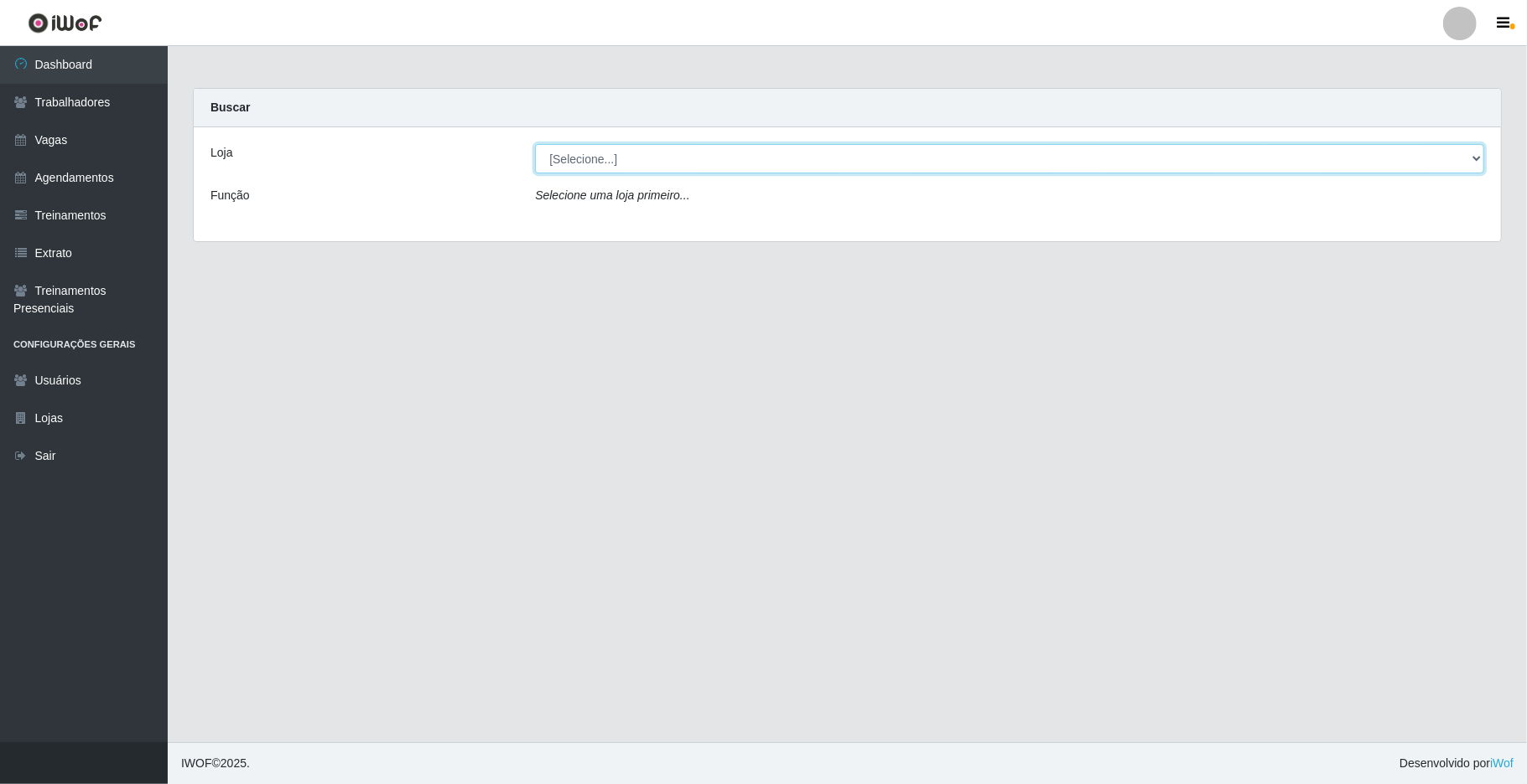
click at [1471, 162] on select "[Selecione...] [GEOGRAPHIC_DATA]" at bounding box center [1009, 159] width 949 height 29
select select "65"
click at [535, 144] on select "[Selecione...] [GEOGRAPHIC_DATA]" at bounding box center [1009, 159] width 949 height 29
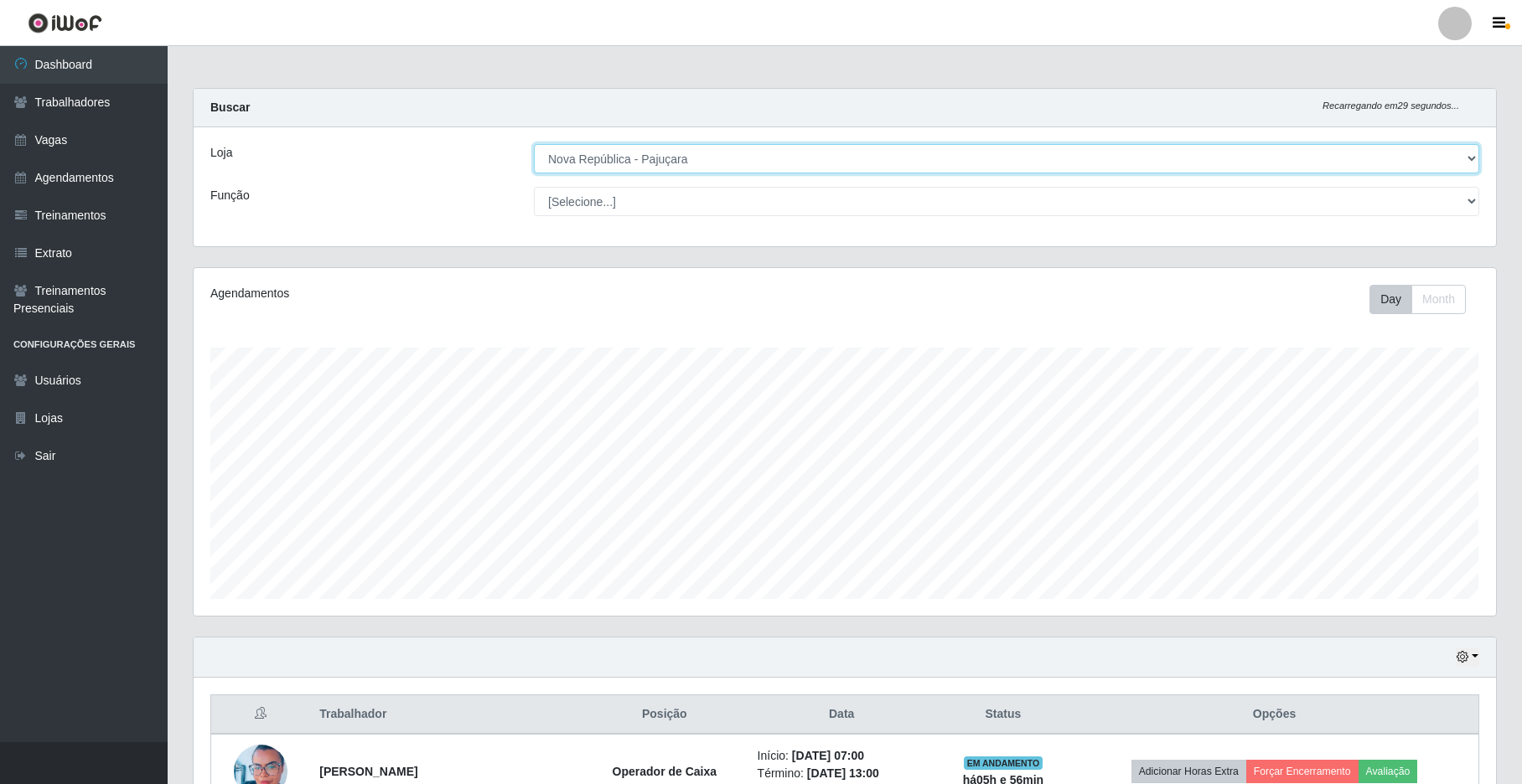
scroll to position [348, 1301]
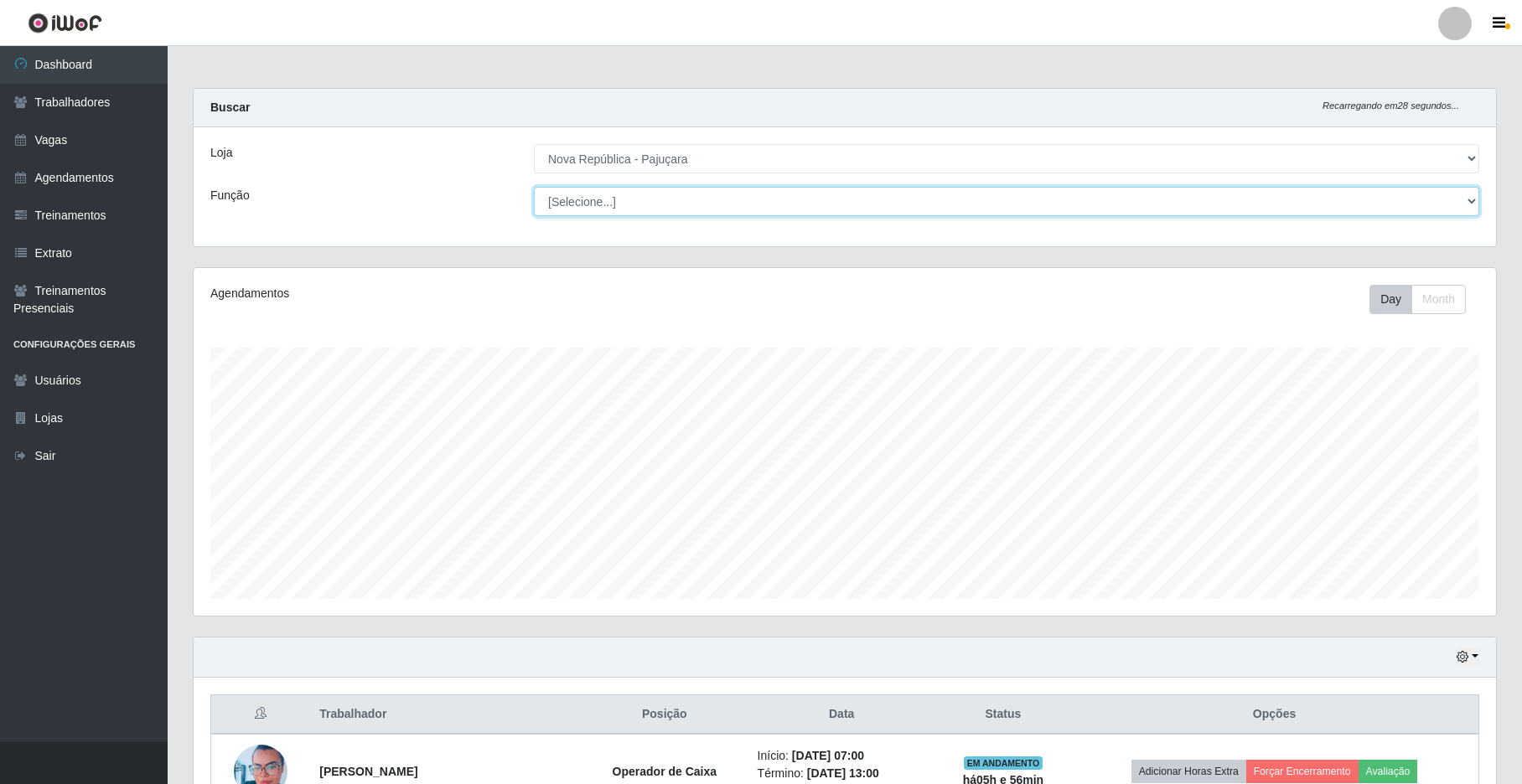
click at [1470, 202] on select "[Selecione...] Balconista Operador de Caixa Repositor" at bounding box center [1006, 201] width 946 height 29
select select "22"
click at [534, 187] on select "[Selecione...] Balconista Operador de Caixa Repositor" at bounding box center [1006, 201] width 946 height 29
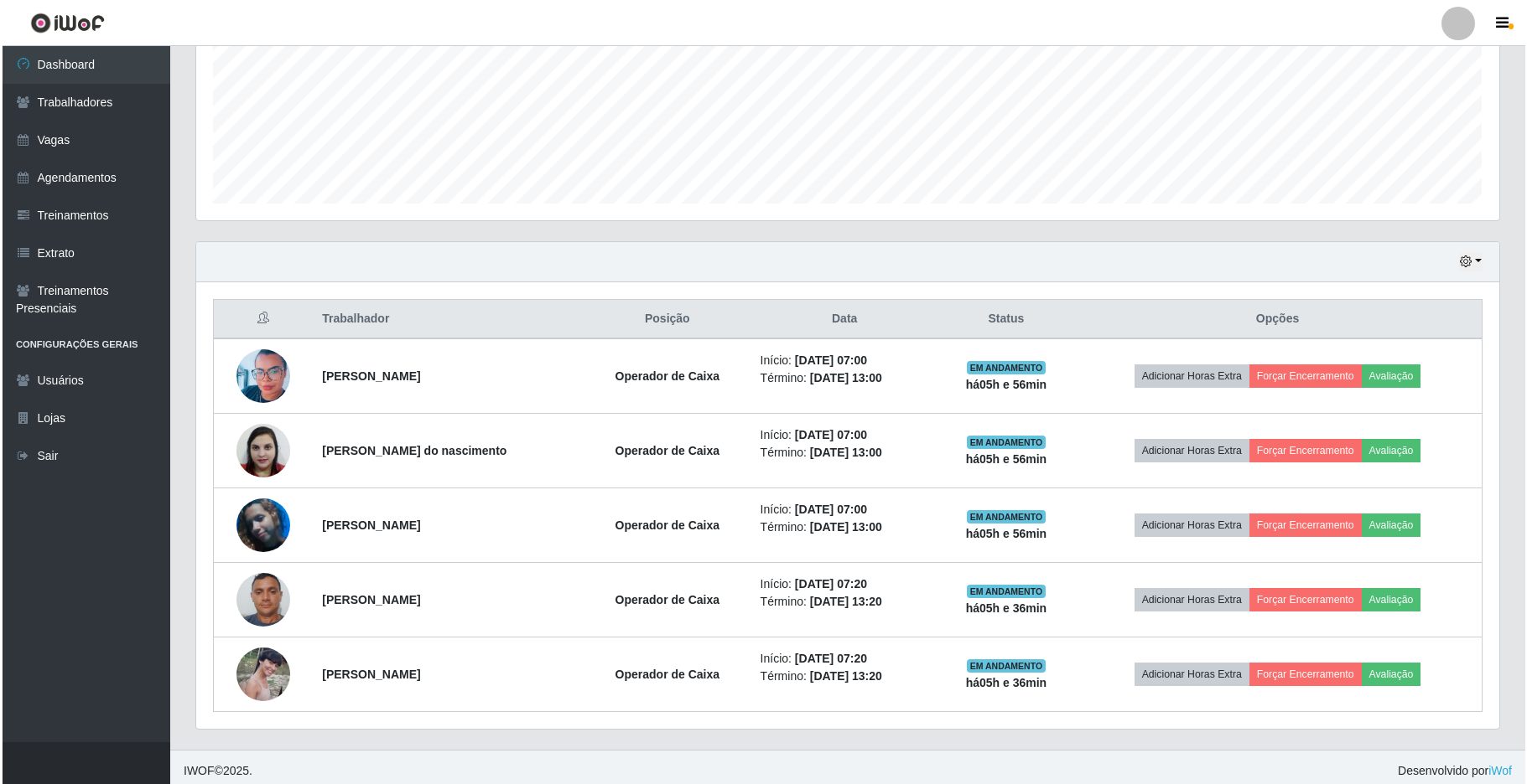
scroll to position [407, 0]
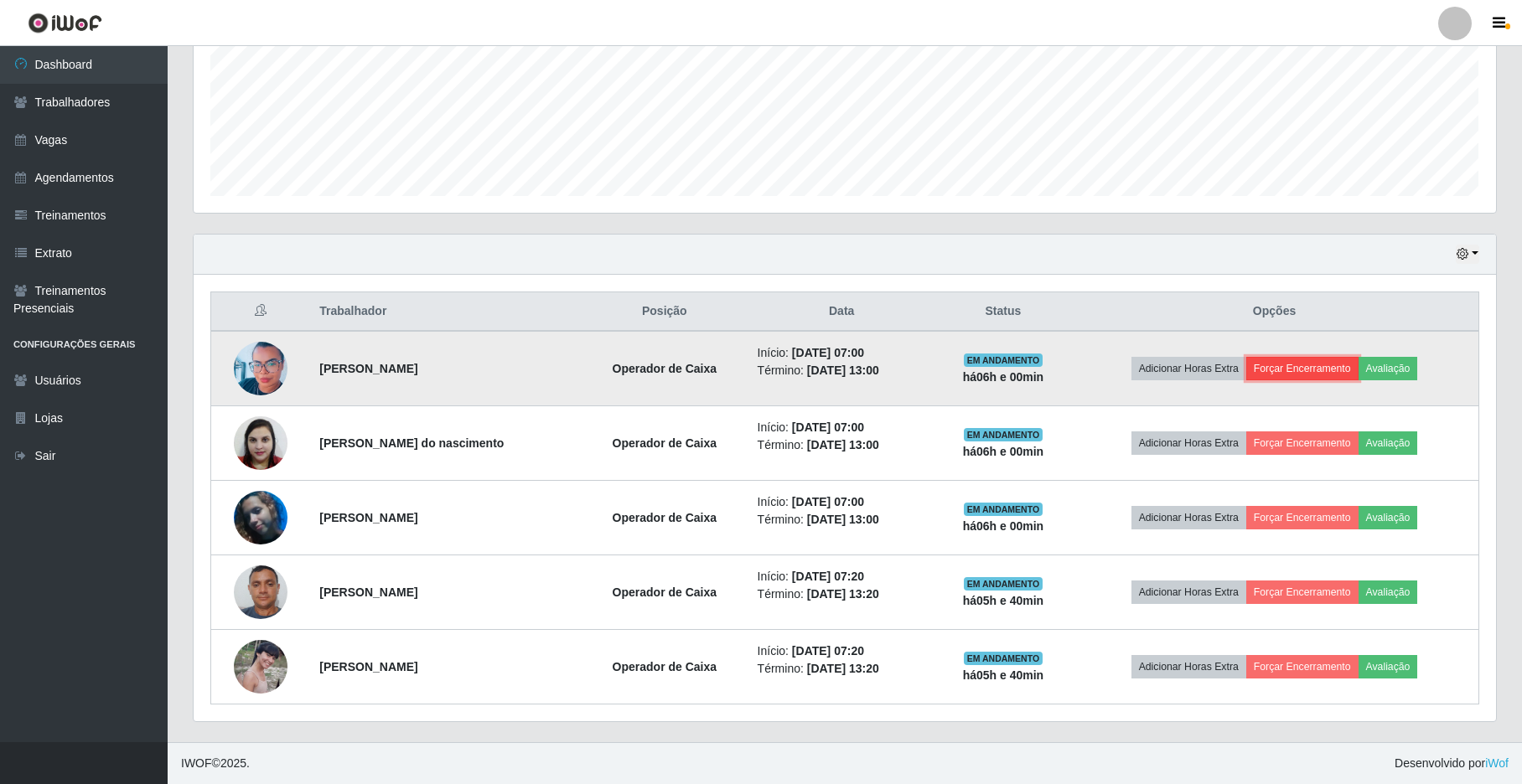
click at [1309, 374] on button "Forçar Encerramento" at bounding box center [1302, 368] width 113 height 24
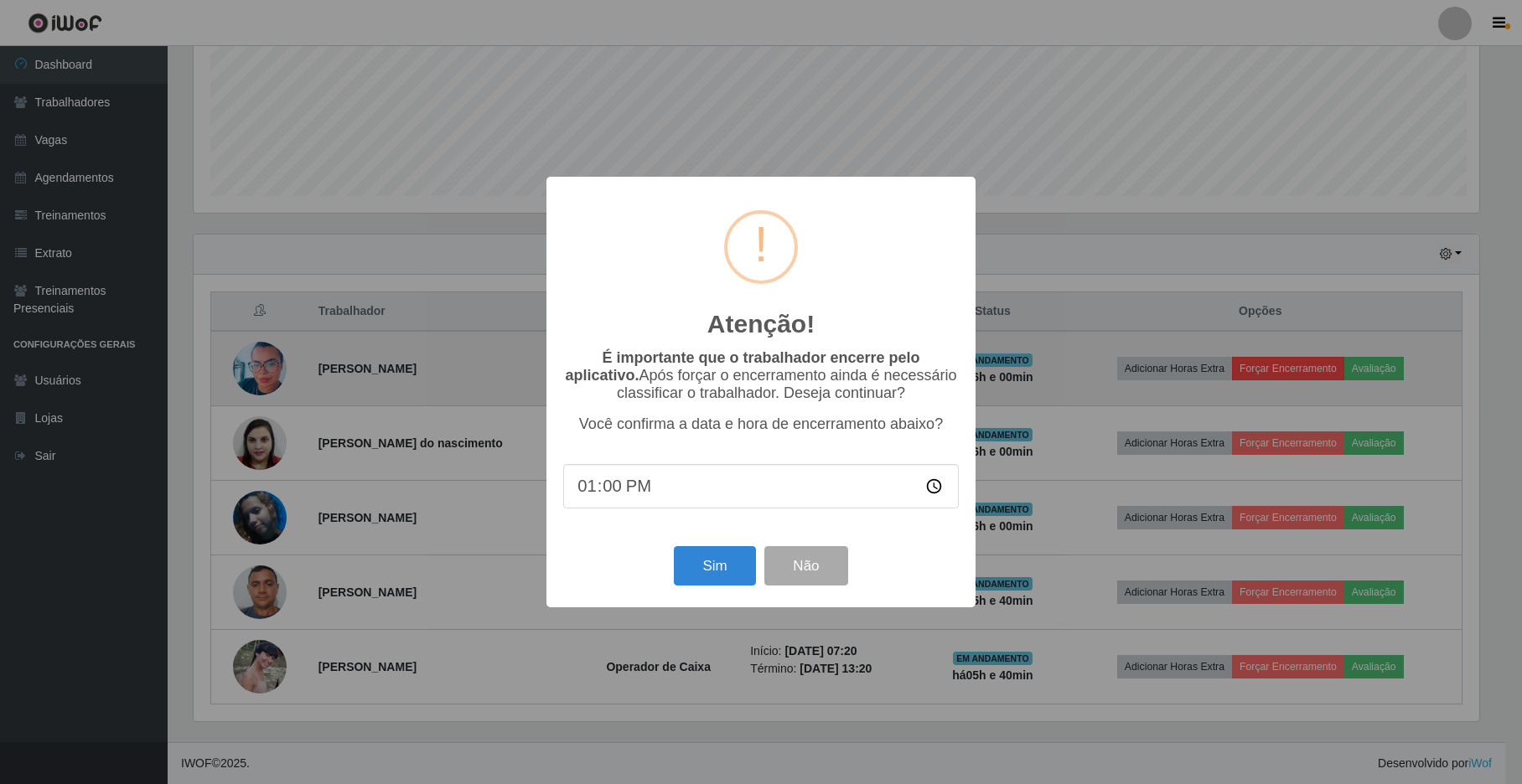
scroll to position [348, 1289]
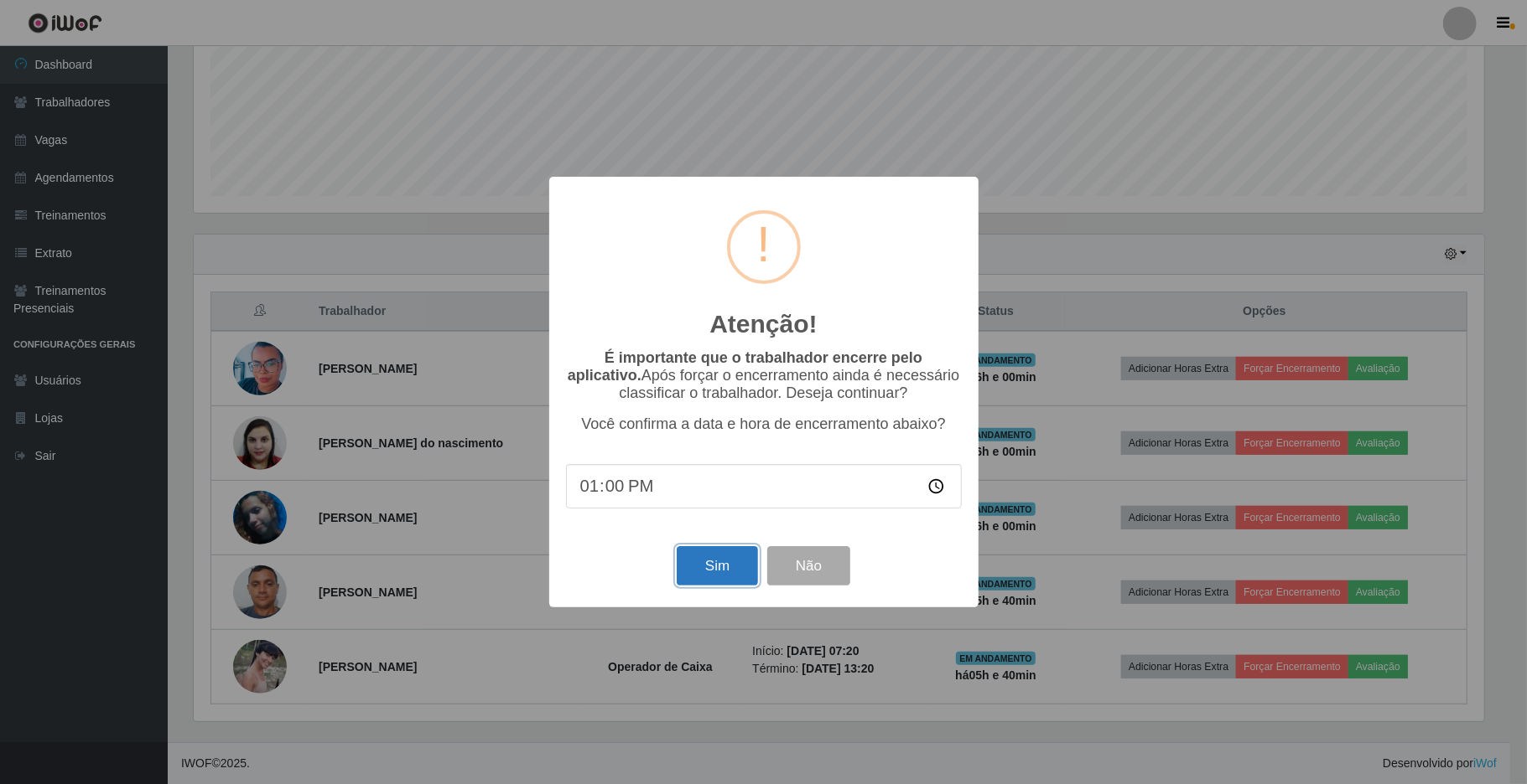
click at [699, 584] on button "Sim" at bounding box center [717, 565] width 82 height 39
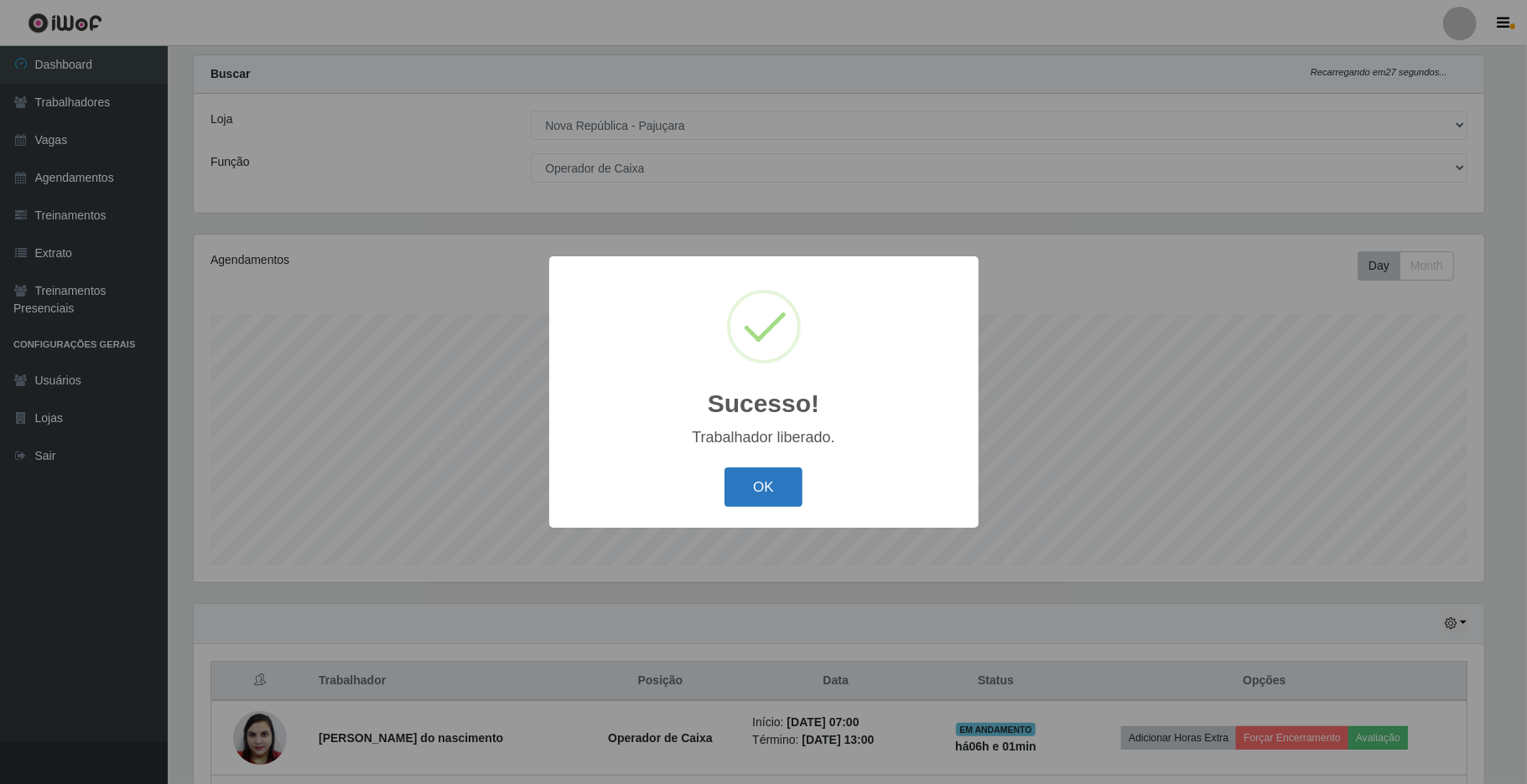
click at [774, 487] on button "OK" at bounding box center [764, 486] width 78 height 39
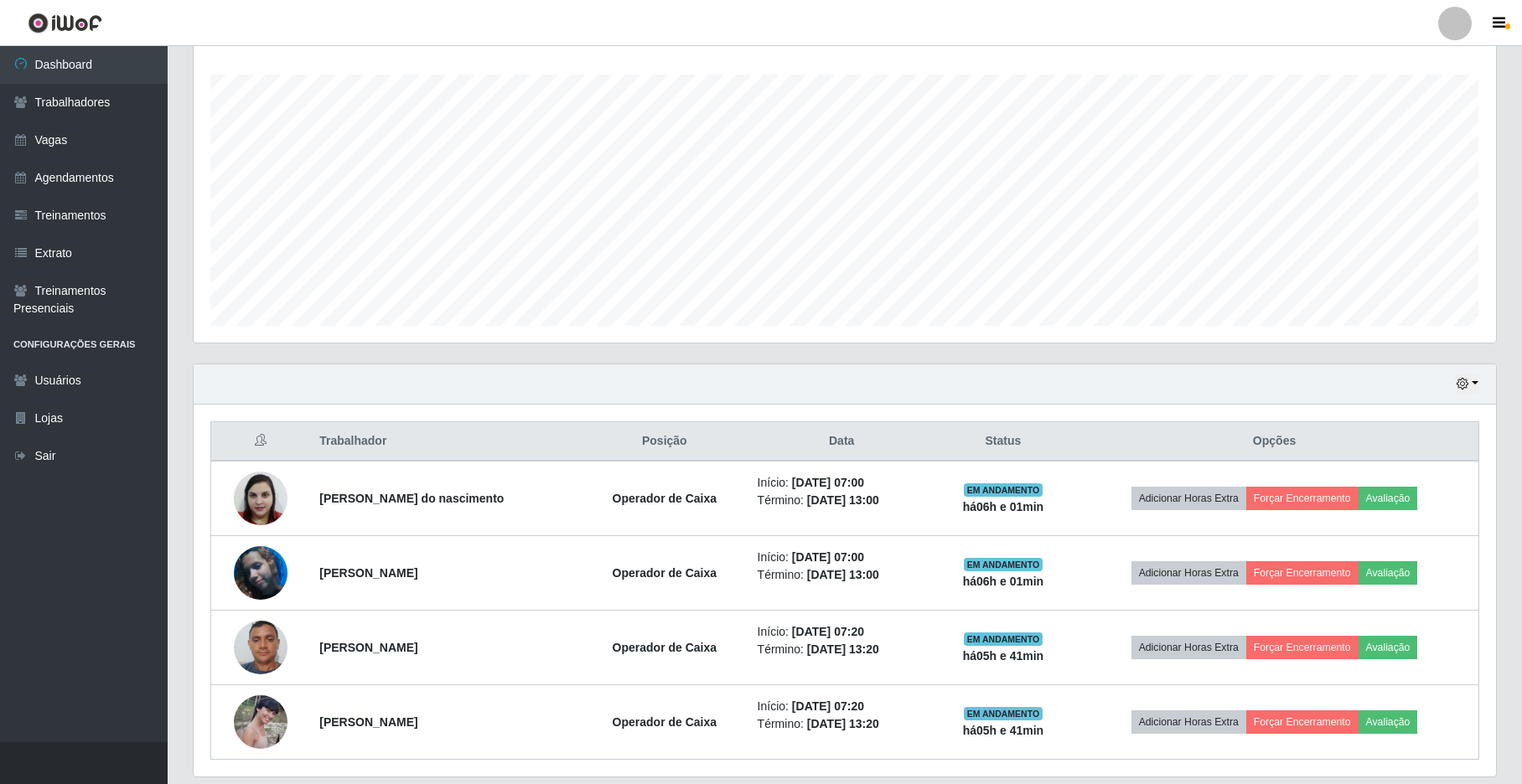
scroll to position [333, 0]
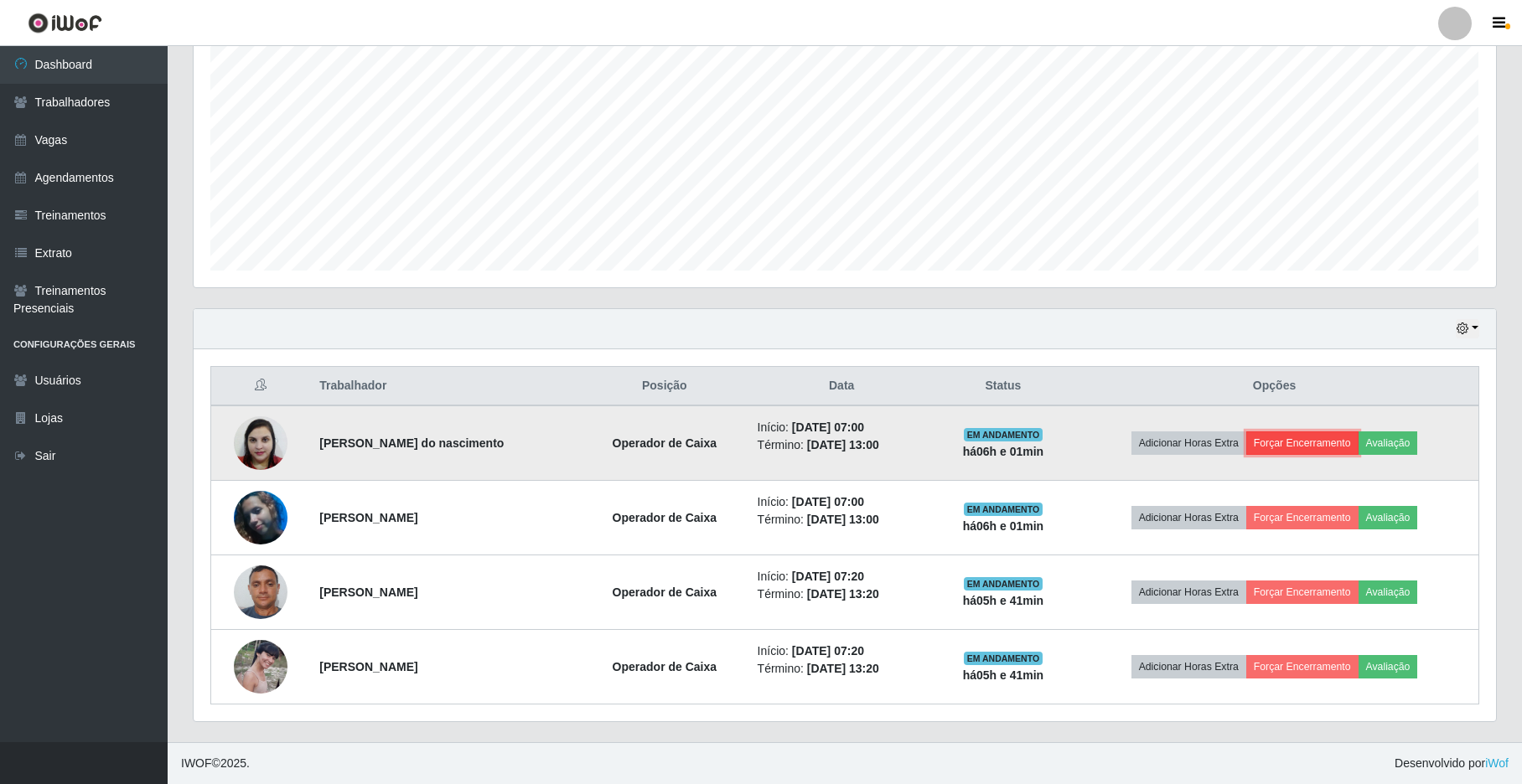
click at [1350, 436] on button "Forçar Encerramento" at bounding box center [1302, 444] width 113 height 24
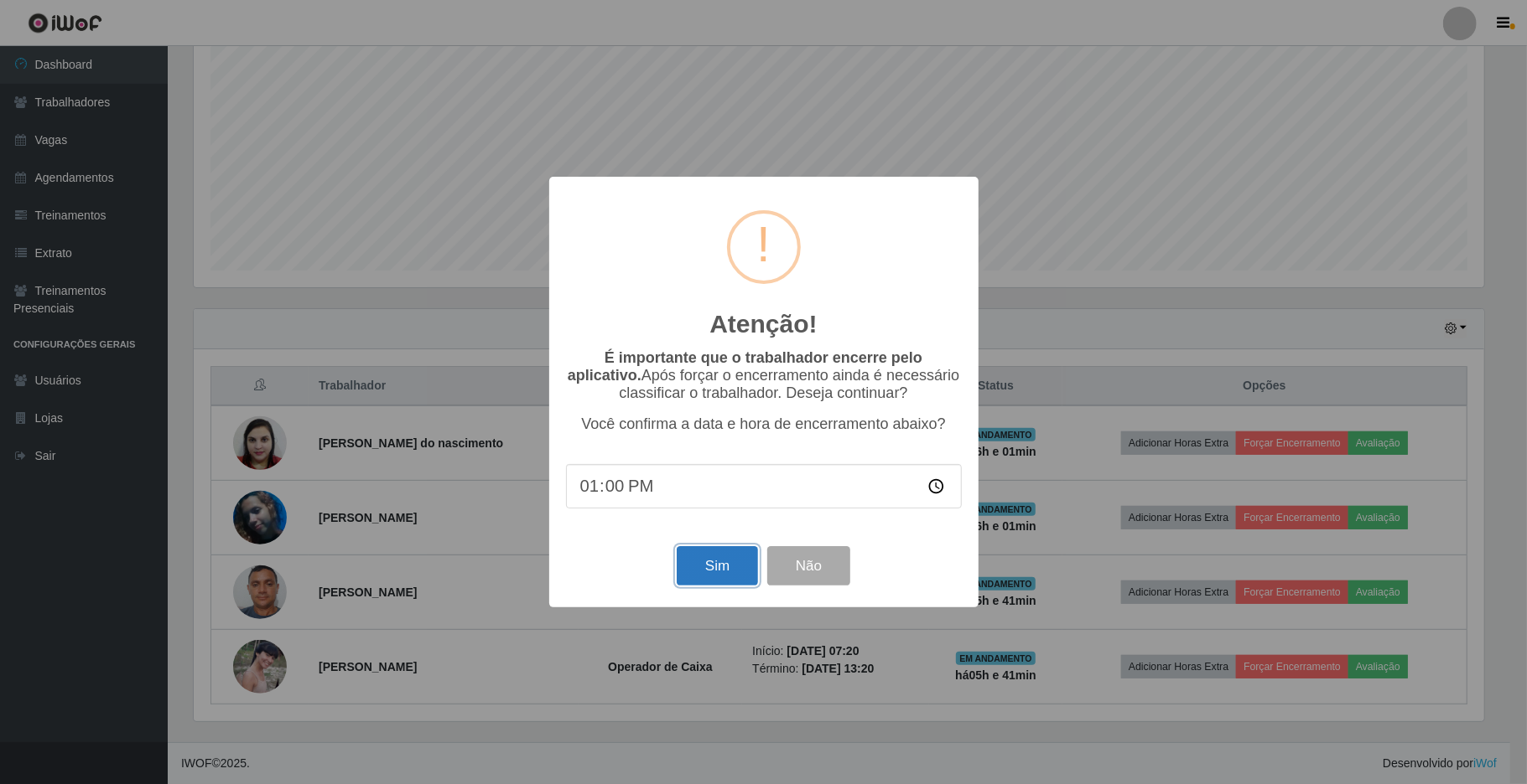
click at [697, 577] on button "Sim" at bounding box center [717, 565] width 82 height 39
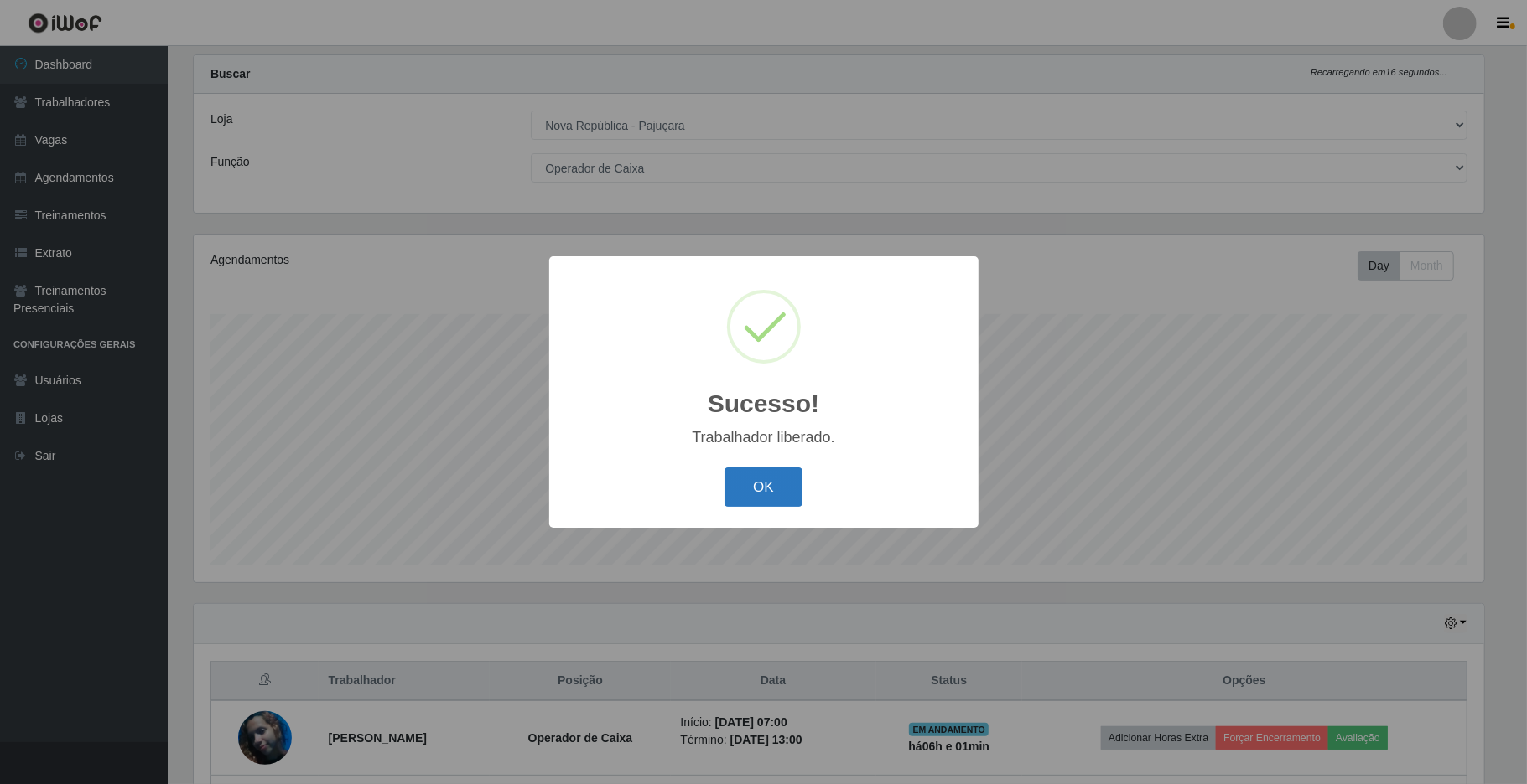
click at [755, 489] on button "OK" at bounding box center [764, 486] width 78 height 39
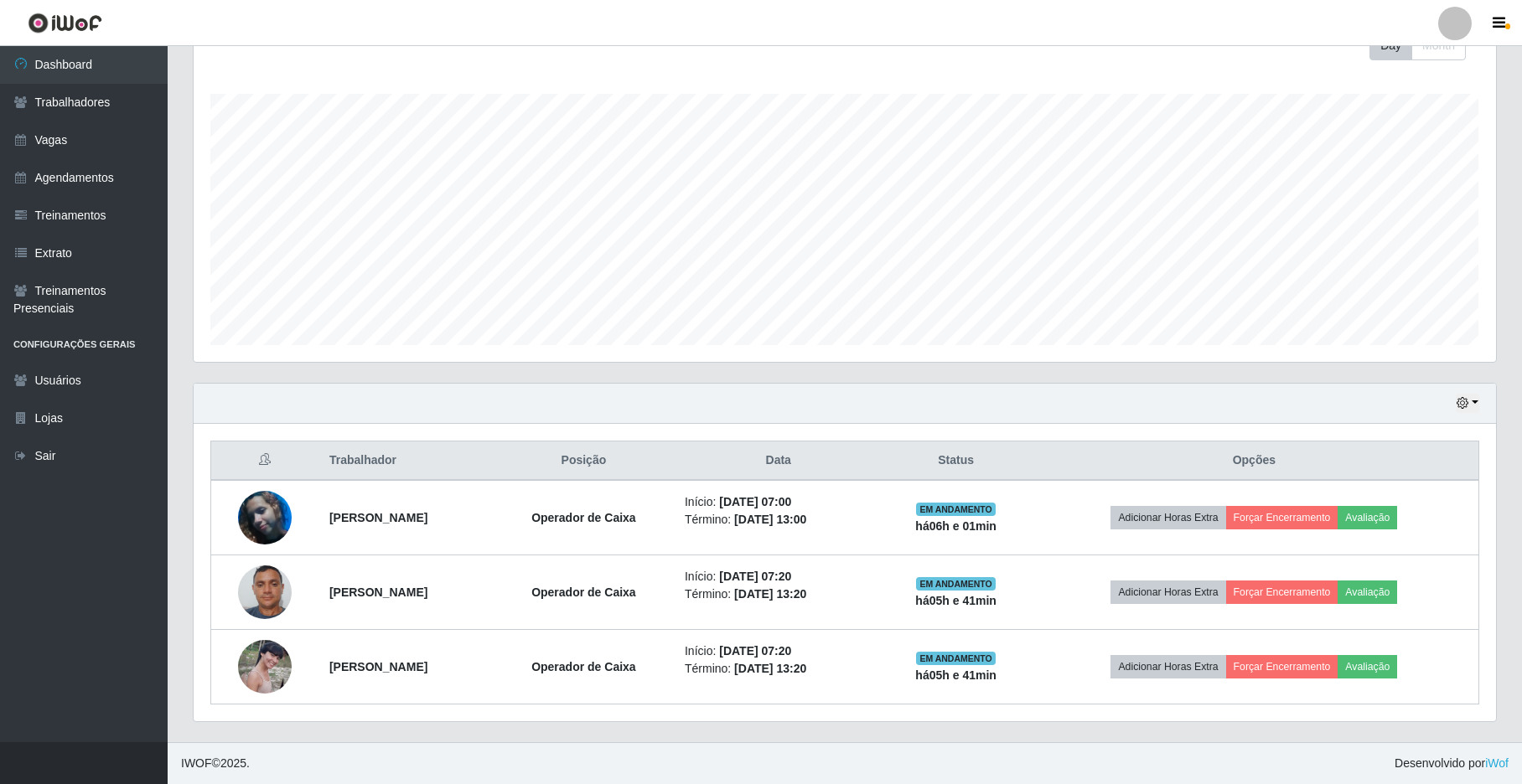
scroll to position [257, 0]
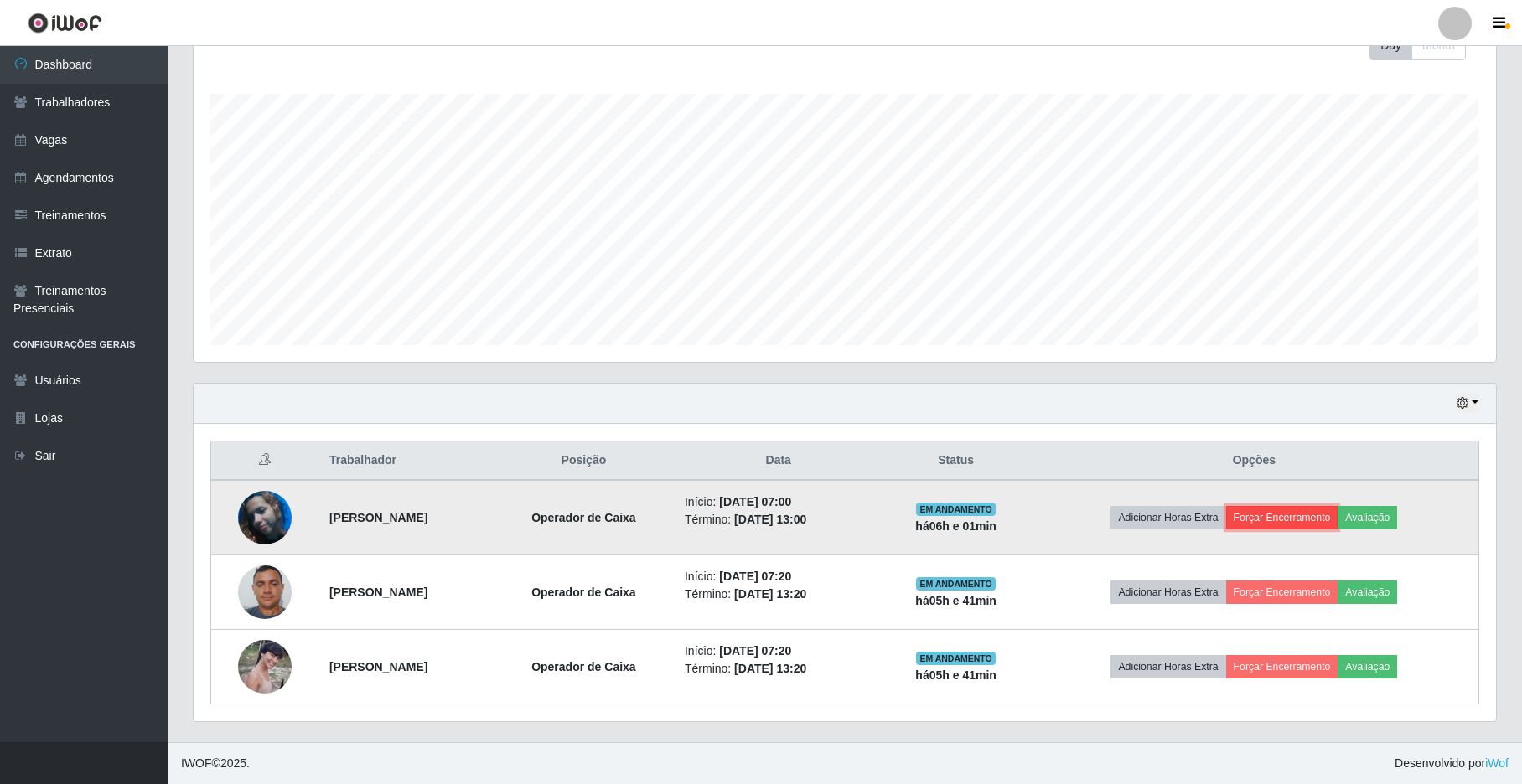
click at [1339, 517] on button "Forçar Encerramento" at bounding box center [1282, 518] width 113 height 24
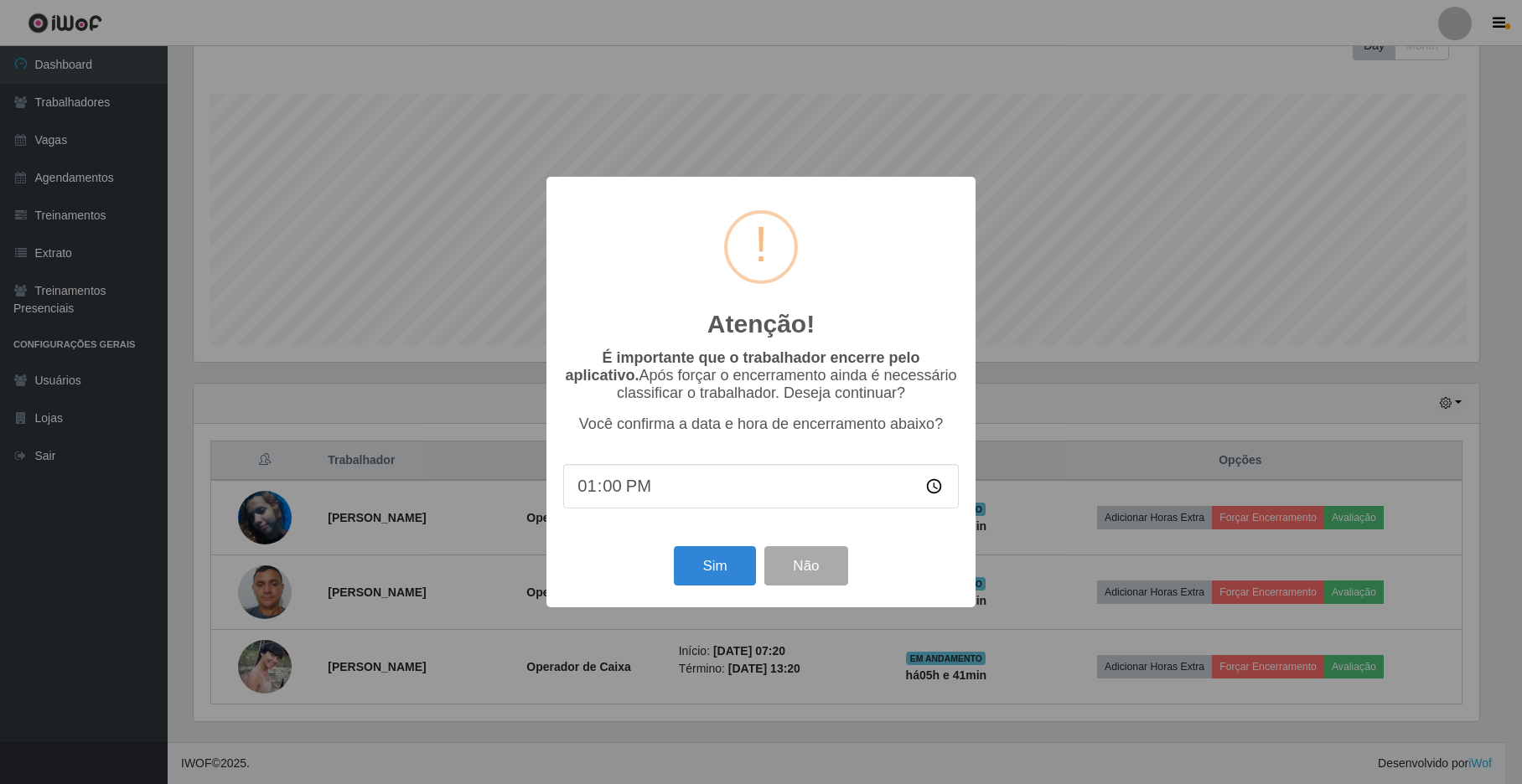
scroll to position [348, 1289]
click at [729, 564] on button "Sim" at bounding box center [717, 565] width 82 height 39
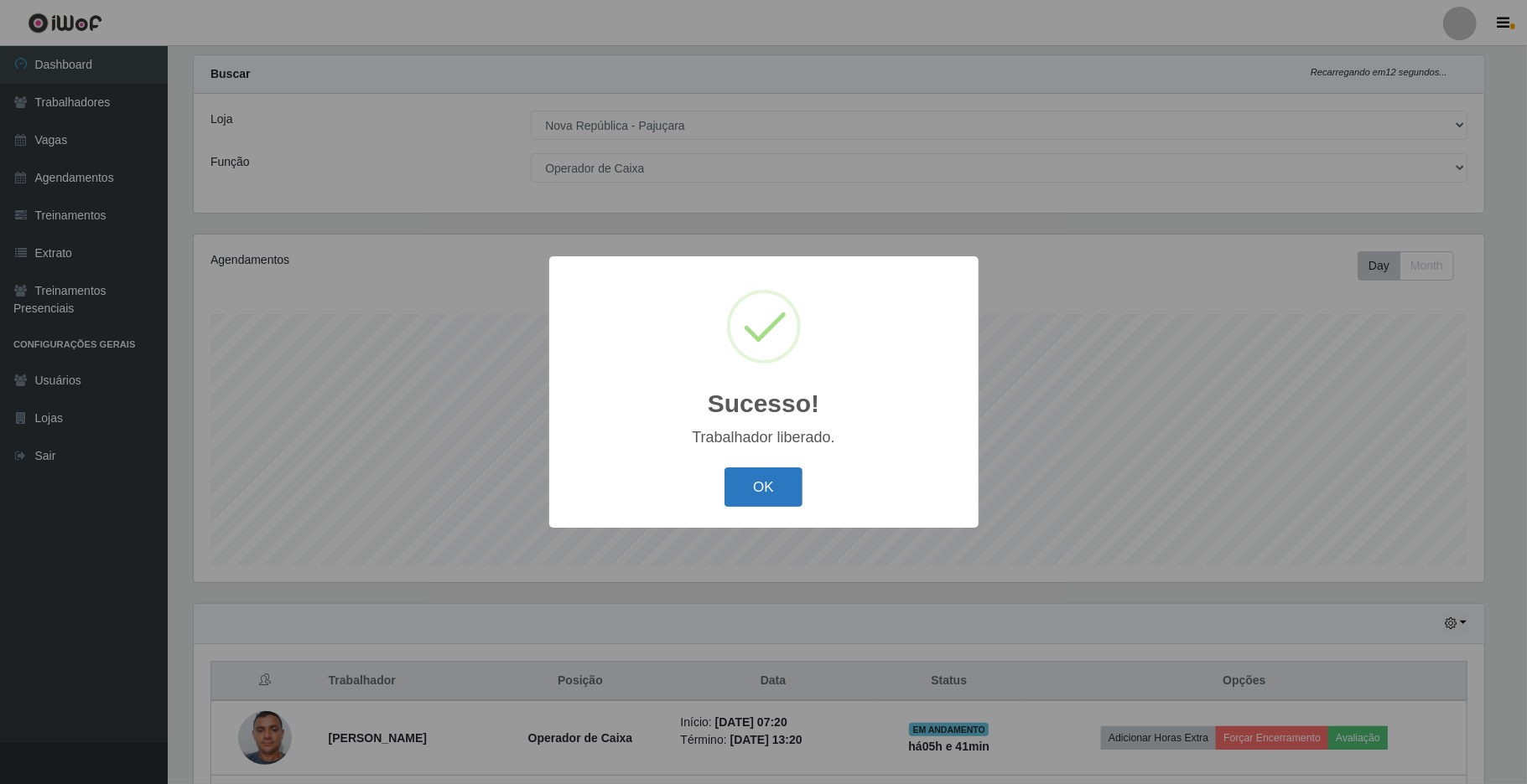
click at [779, 487] on button "OK" at bounding box center [764, 486] width 78 height 39
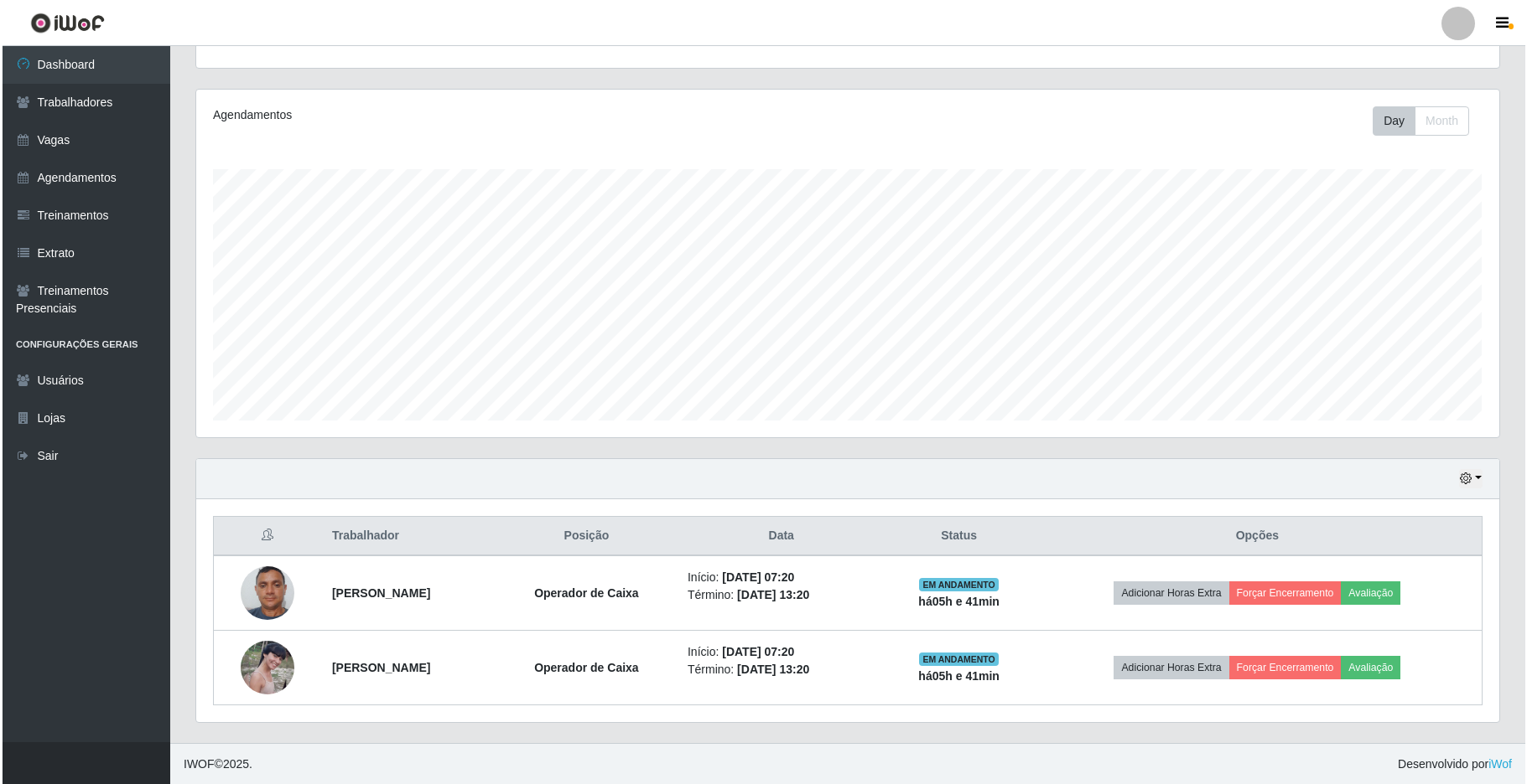
scroll to position [182, 0]
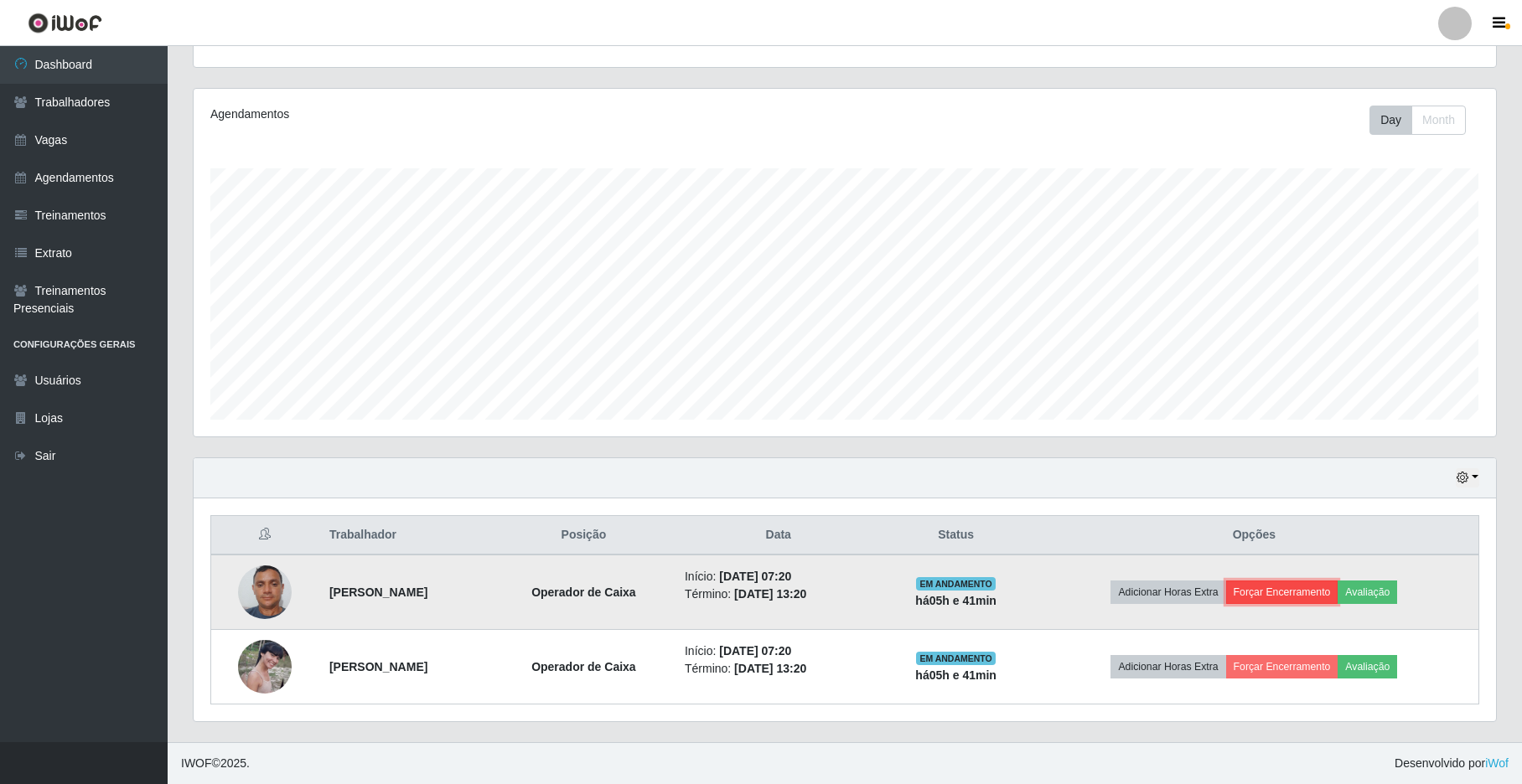
click at [1291, 595] on button "Forçar Encerramento" at bounding box center [1282, 593] width 113 height 24
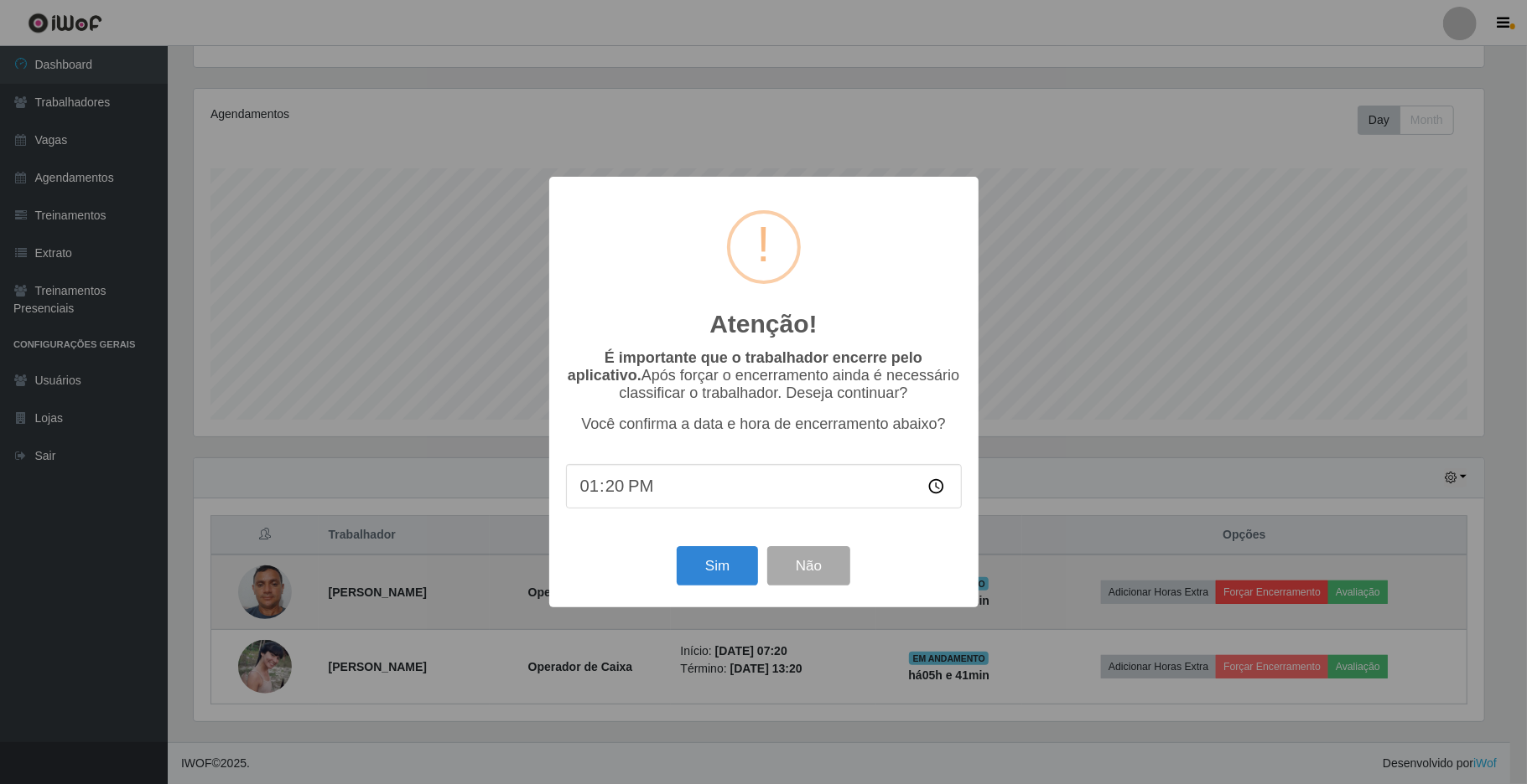
scroll to position [0, 0]
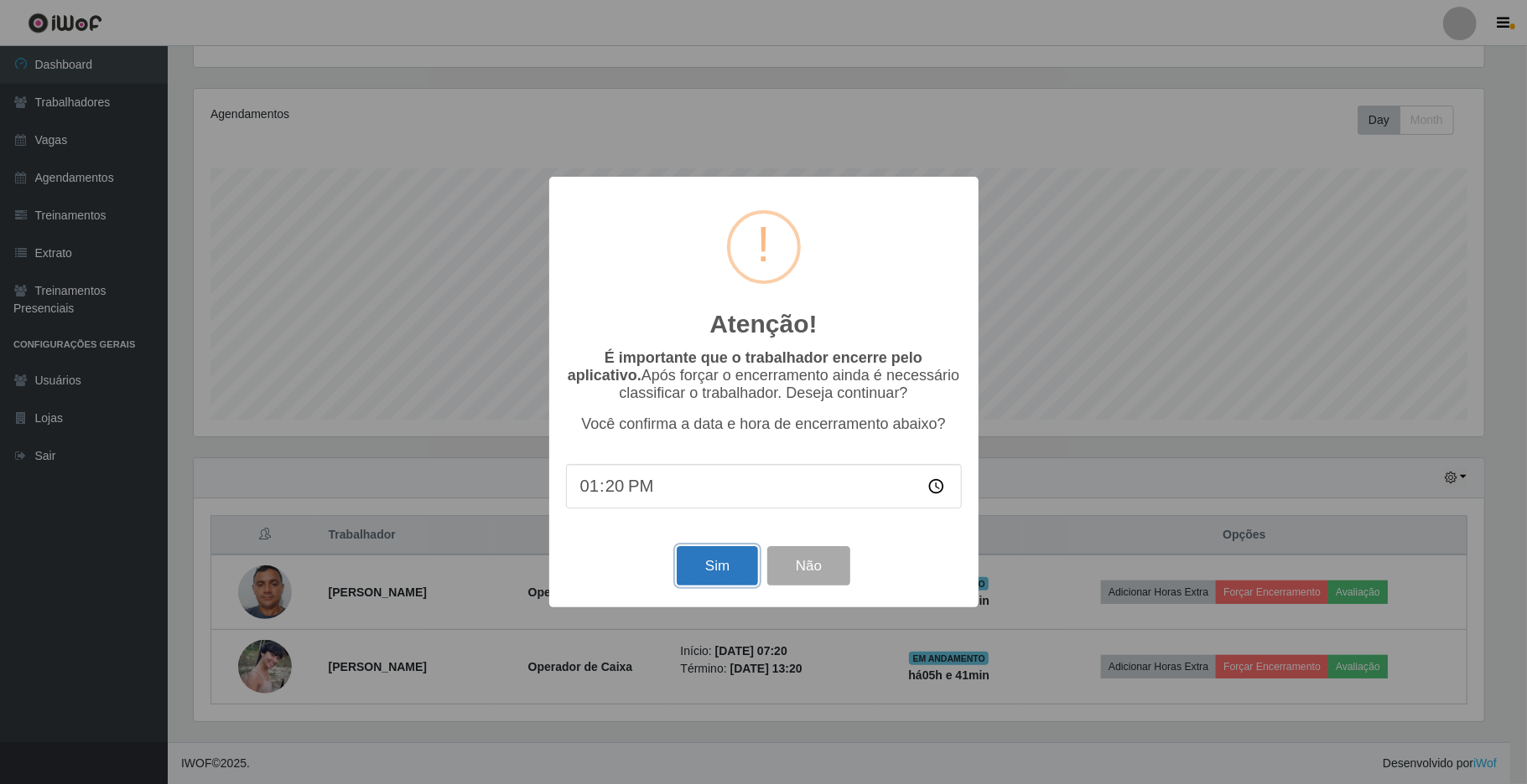
click at [701, 585] on button "Sim" at bounding box center [717, 565] width 82 height 39
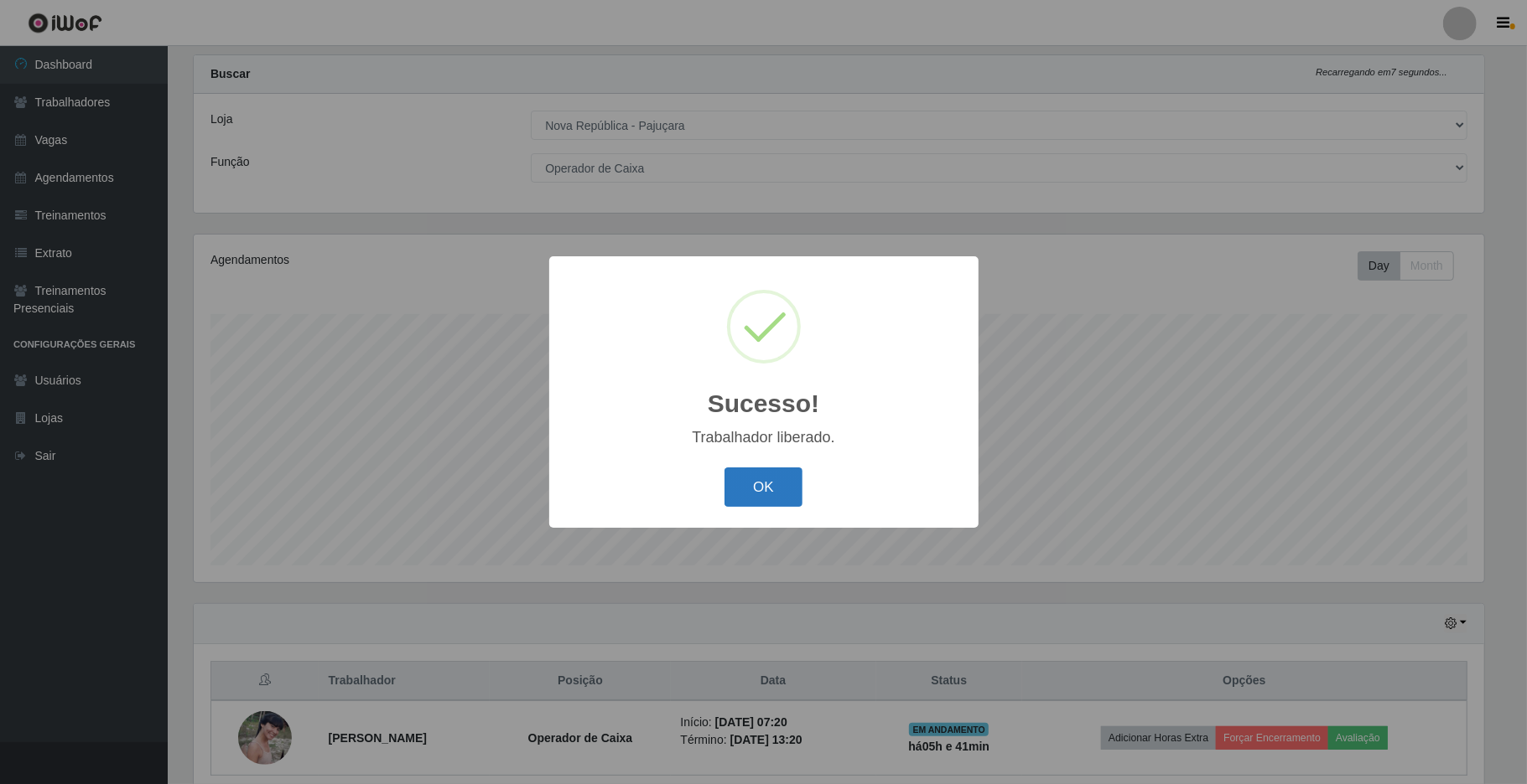
click at [780, 493] on button "OK" at bounding box center [764, 486] width 78 height 39
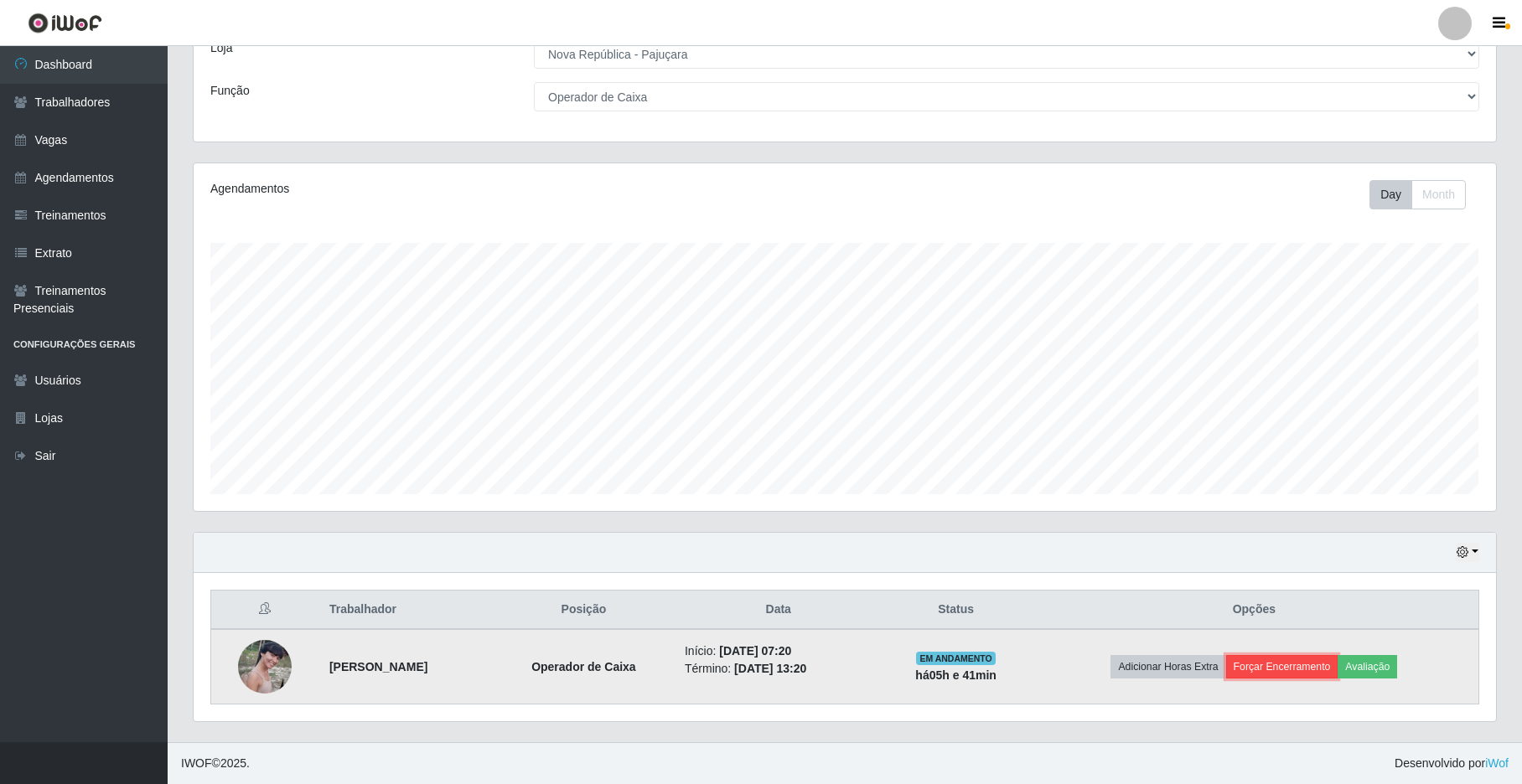
click at [1298, 662] on button "Forçar Encerramento" at bounding box center [1282, 667] width 113 height 24
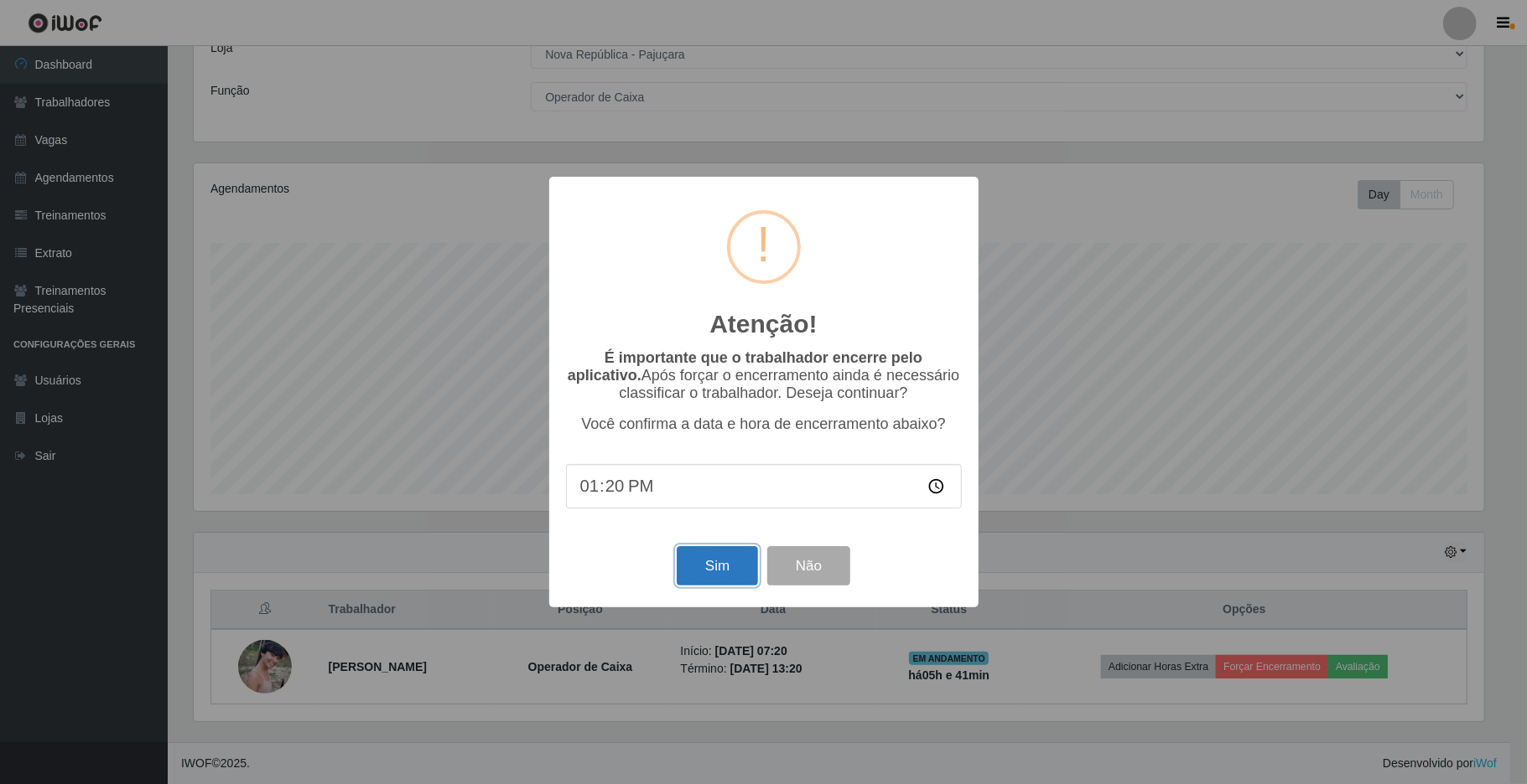
click at [683, 557] on button "Sim" at bounding box center [717, 565] width 82 height 39
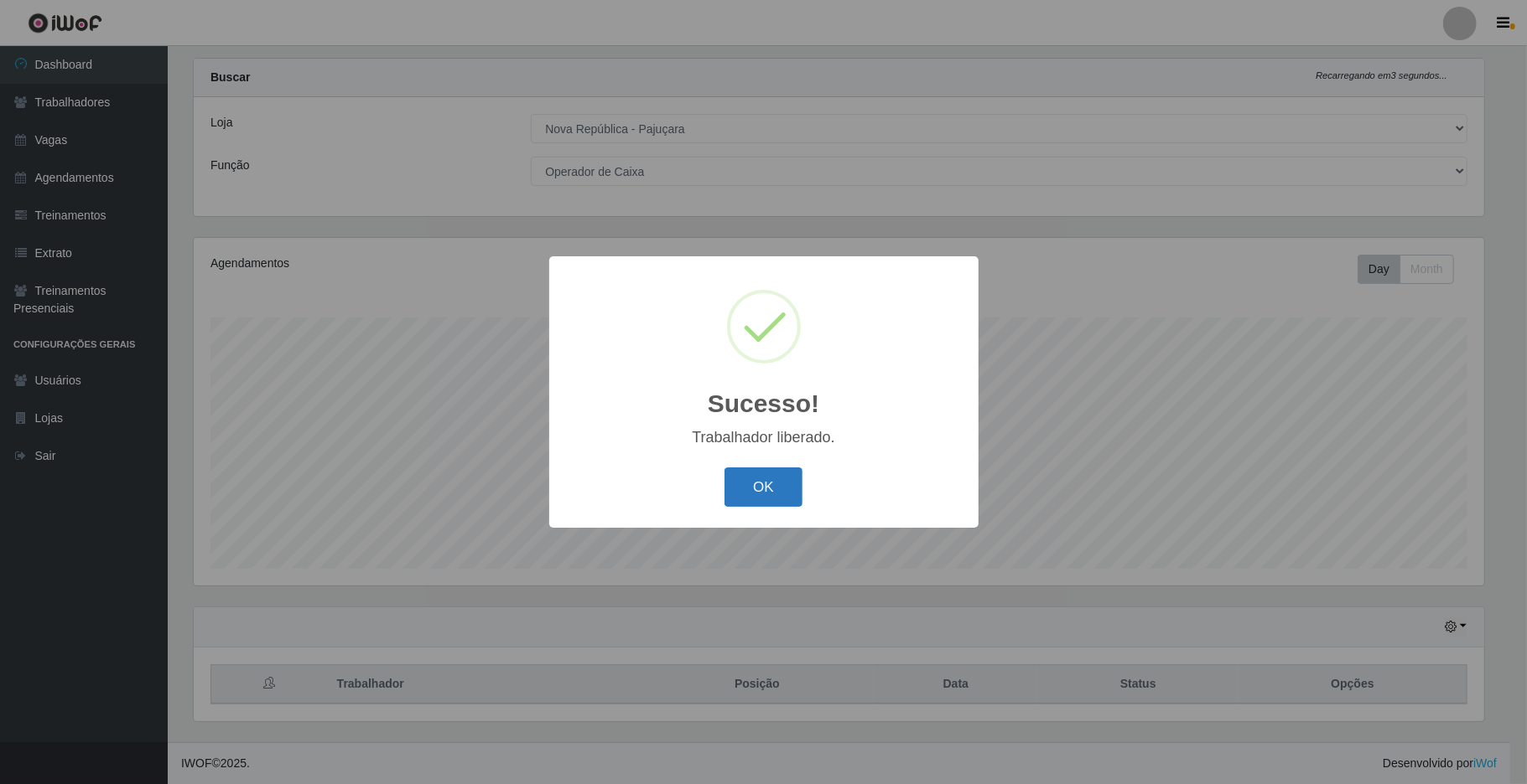
click at [756, 501] on button "OK" at bounding box center [764, 486] width 78 height 39
